Goal: Find specific page/section: Find specific page/section

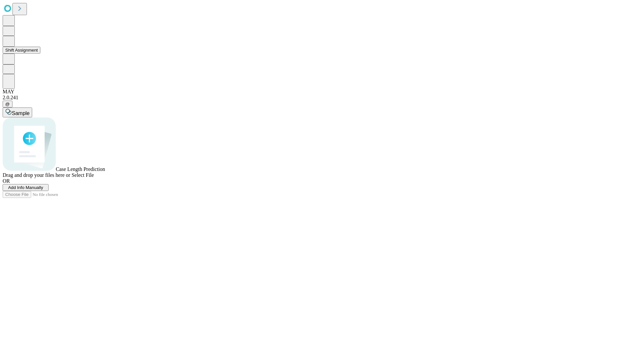
click at [40, 54] on button "Shift Assignment" at bounding box center [22, 50] width 38 height 7
